Goal: Information Seeking & Learning: Find specific fact

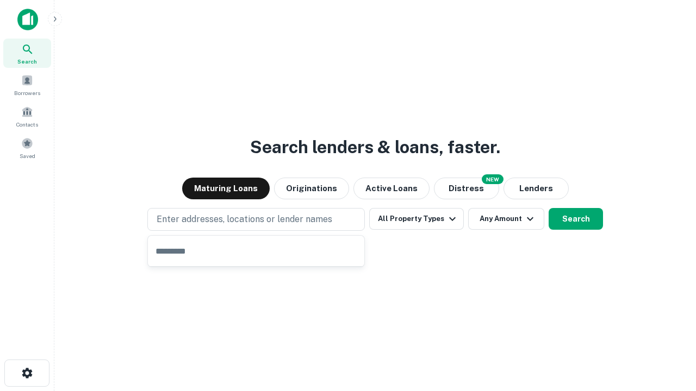
type input "**********"
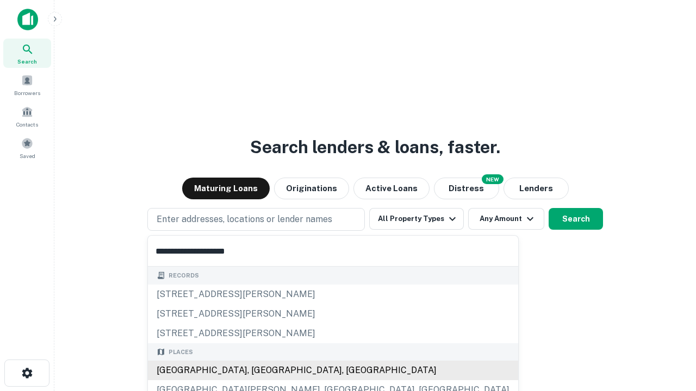
click at [260, 371] on div "[GEOGRAPHIC_DATA], [GEOGRAPHIC_DATA], [GEOGRAPHIC_DATA]" at bounding box center [333, 371] width 370 height 20
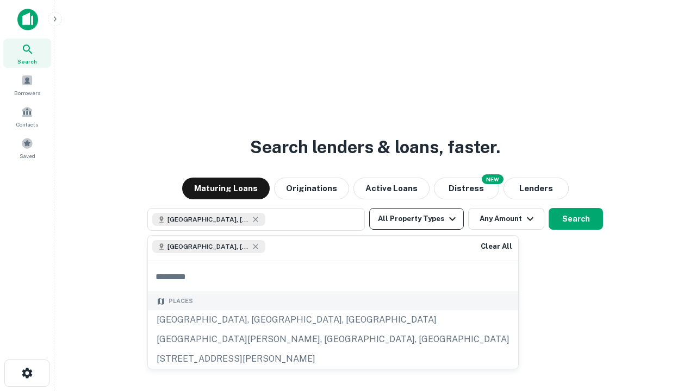
click at [416, 219] on button "All Property Types" at bounding box center [416, 219] width 95 height 22
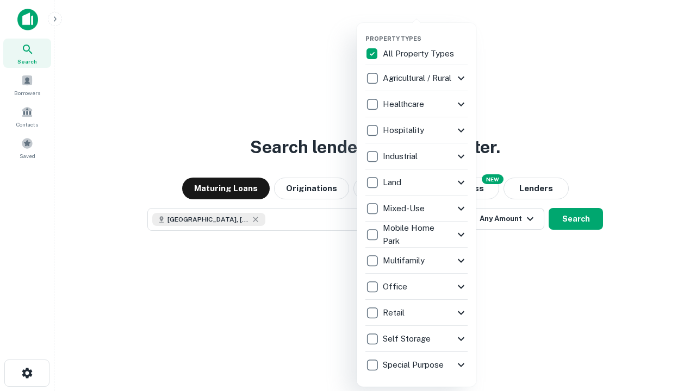
click at [425, 32] on button "button" at bounding box center [425, 32] width 120 height 1
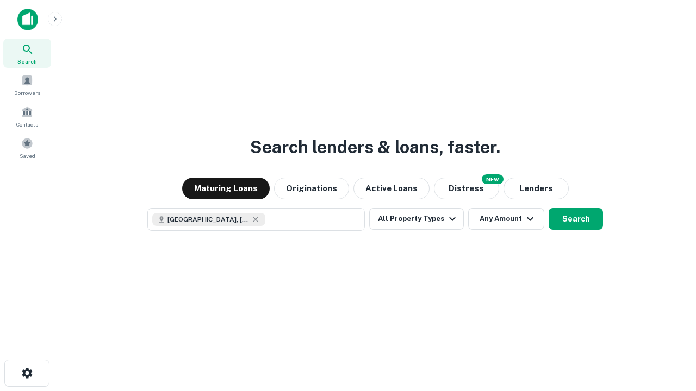
scroll to position [17, 0]
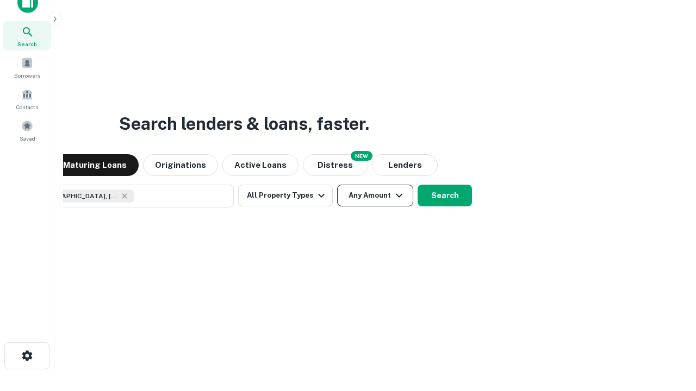
click at [337, 185] on button "Any Amount" at bounding box center [375, 196] width 76 height 22
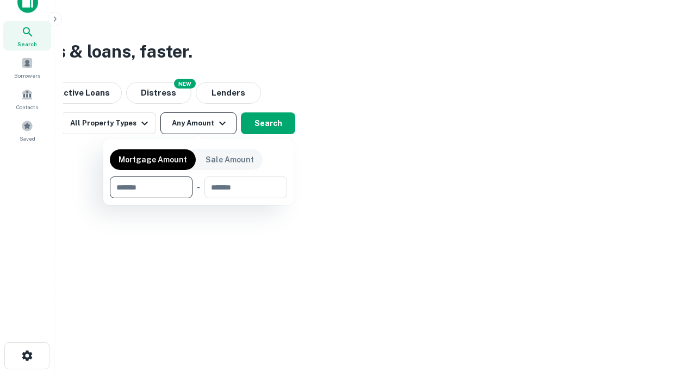
type input "*******"
click at [198, 198] on button "button" at bounding box center [198, 198] width 177 height 1
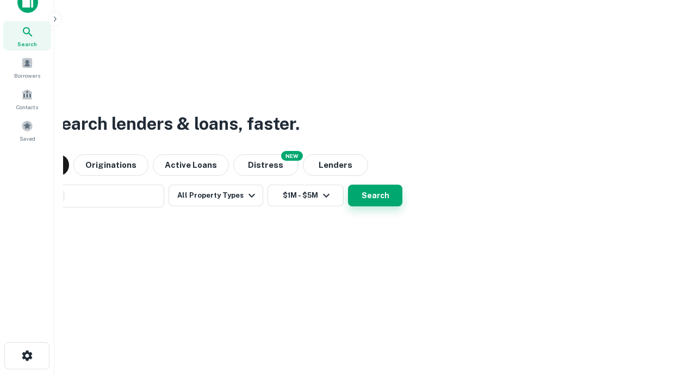
click at [348, 185] on button "Search" at bounding box center [375, 196] width 54 height 22
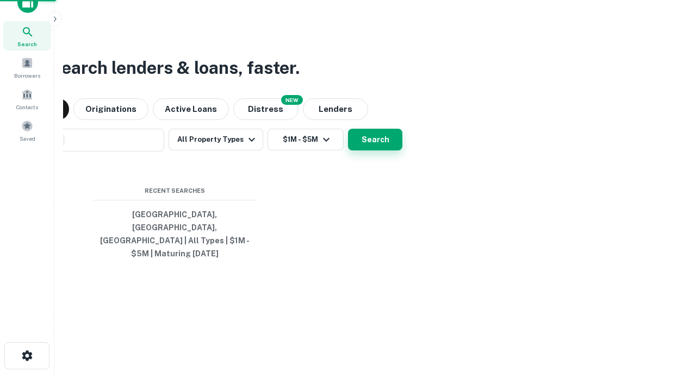
scroll to position [35, 308]
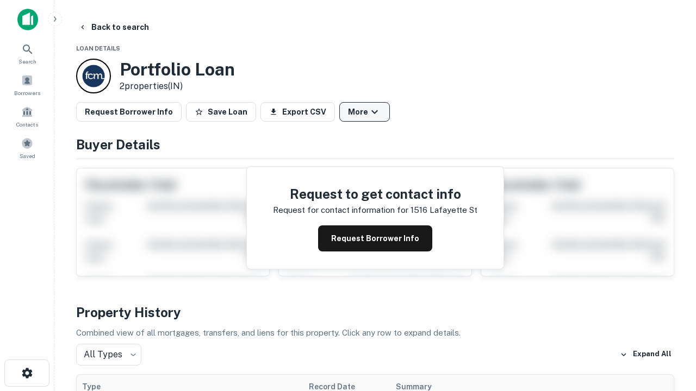
click at [364, 112] on button "More" at bounding box center [364, 112] width 51 height 20
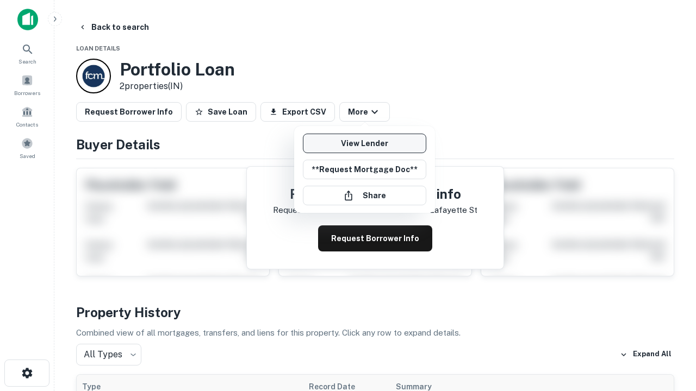
click at [364, 144] on link "View Lender" at bounding box center [364, 144] width 123 height 20
